Goal: Task Accomplishment & Management: Use online tool/utility

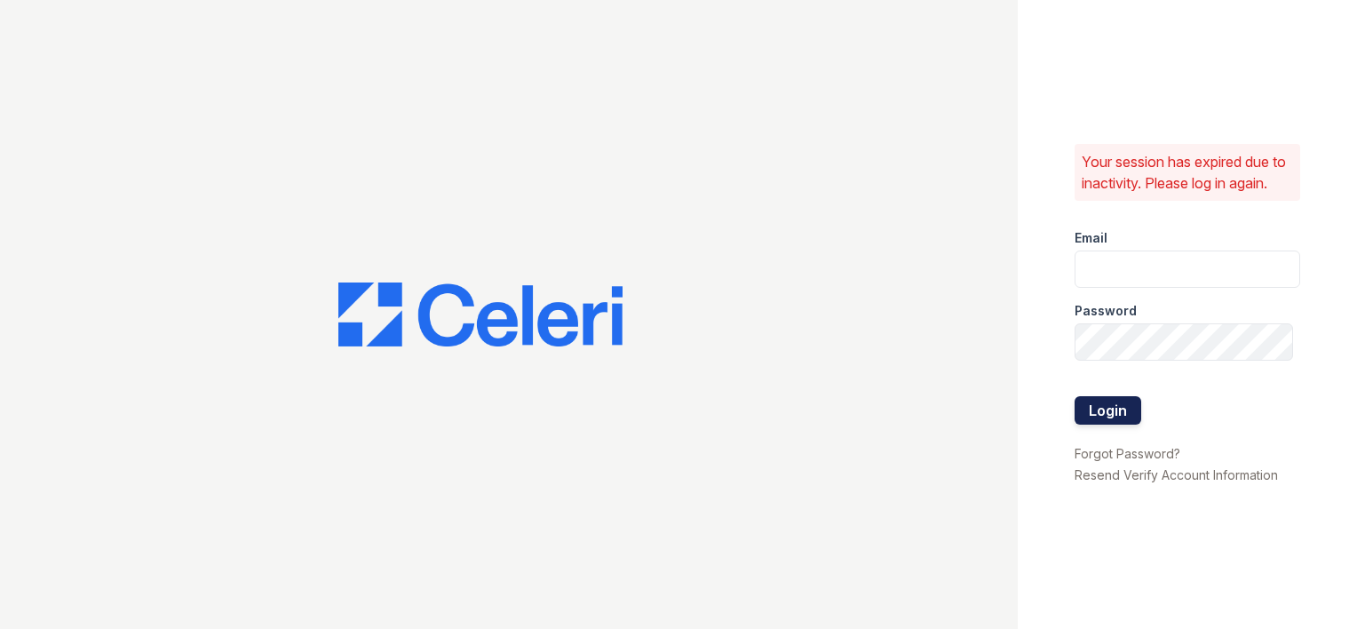
type input "hmoore@trinity-pm.com"
click at [1095, 423] on button "Login" at bounding box center [1108, 410] width 67 height 28
